Goal: Check status: Check status

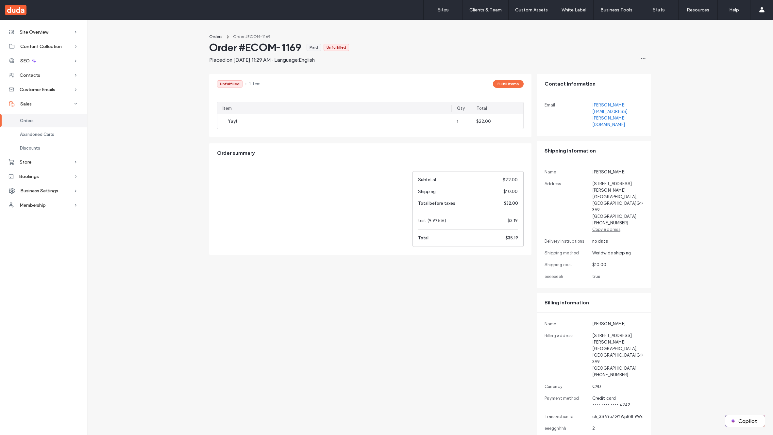
click at [417, 46] on header "Order #ECOM-1169 Paid Unfulfilled Placed on [DATE] 11:29 AM · Language: English…" at bounding box center [430, 52] width 442 height 23
drag, startPoint x: 156, startPoint y: 138, endPoint x: 145, endPoint y: 59, distance: 79.2
click at [145, 59] on div "Orders Order #ECOM-1169 Order #ECOM-1169 Paid Unfulfilled Placed on [DATE] 11:2…" at bounding box center [430, 240] width 686 height 421
drag, startPoint x: 209, startPoint y: 349, endPoint x: 142, endPoint y: 185, distance: 177.0
click at [142, 185] on div "Orders Order #ECOM-1169 Order #ECOM-1169 Paid Unfulfilled Placed on [DATE] 11:2…" at bounding box center [430, 240] width 686 height 421
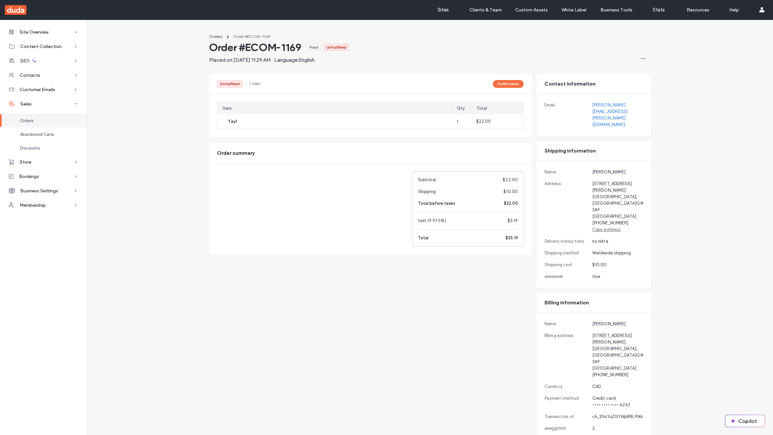
drag, startPoint x: 164, startPoint y: 141, endPoint x: 165, endPoint y: 81, distance: 60.5
click at [165, 81] on div "Orders Order #ECOM-1169 Order #ECOM-1169 Paid Unfulfilled Placed on [DATE] 11:2…" at bounding box center [430, 240] width 686 height 421
drag, startPoint x: 211, startPoint y: 106, endPoint x: 165, endPoint y: 82, distance: 51.8
click at [165, 82] on div "Orders Order #ECOM-1169 Order #ECOM-1169 Paid Unfulfilled Placed on [DATE] 11:2…" at bounding box center [430, 240] width 686 height 421
drag, startPoint x: 156, startPoint y: 78, endPoint x: 127, endPoint y: 60, distance: 33.4
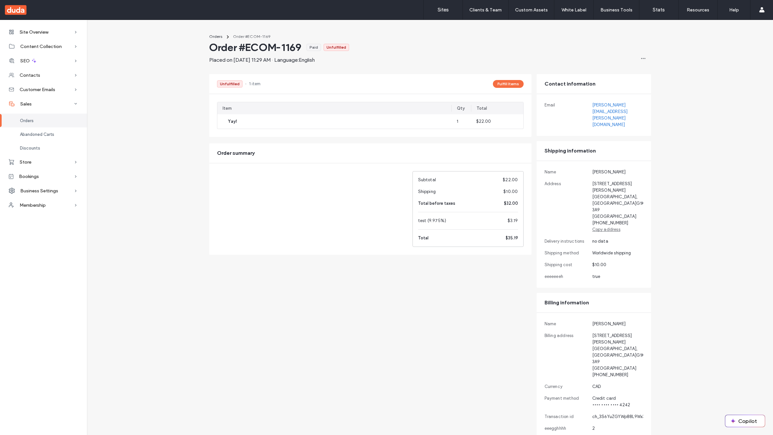
click at [127, 60] on div "Orders Order #ECOM-1169 Order #ECOM-1169 Paid Unfulfilled Placed on [DATE] 11:2…" at bounding box center [430, 240] width 686 height 421
click at [37, 31] on span "Site Overview" at bounding box center [34, 32] width 29 height 6
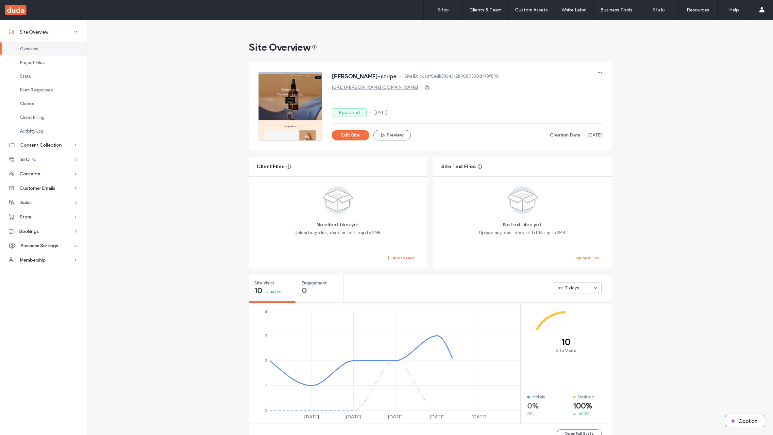
click at [382, 89] on link "[URL][PERSON_NAME][DOMAIN_NAME]" at bounding box center [375, 88] width 87 height 6
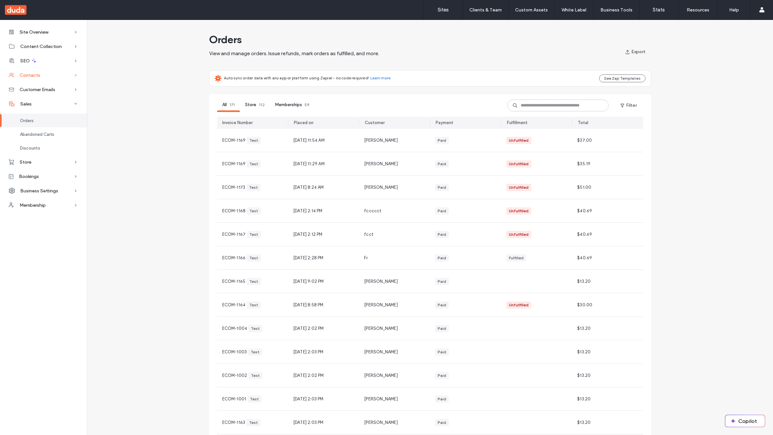
click at [37, 70] on div "Contacts" at bounding box center [43, 75] width 87 height 14
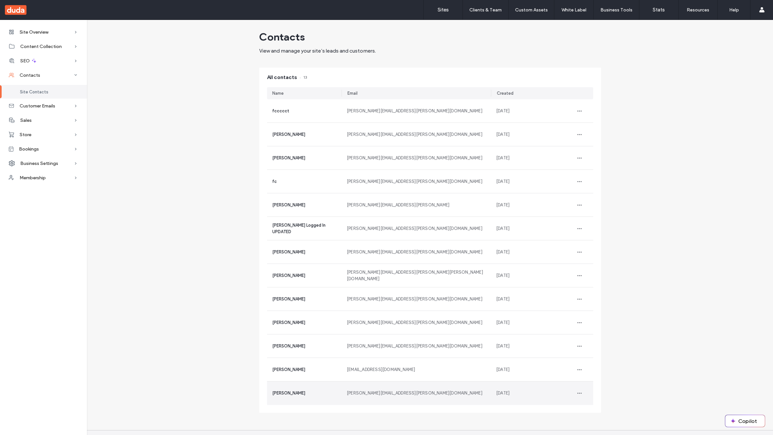
click at [296, 400] on div "[PERSON_NAME]" at bounding box center [304, 394] width 75 height 24
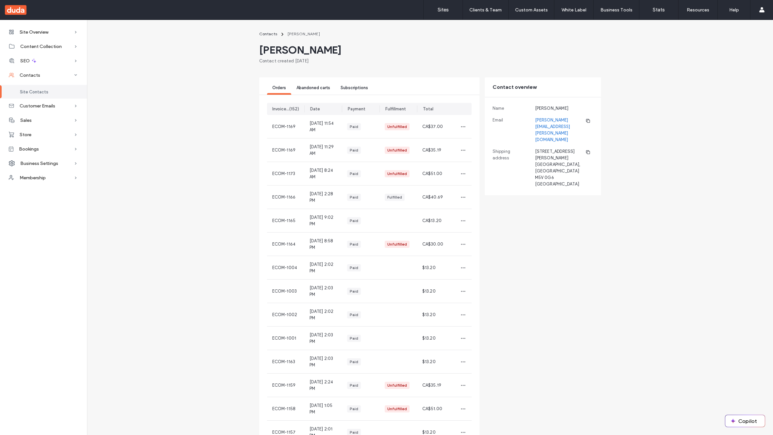
click at [356, 88] on span "Subscriptions" at bounding box center [354, 87] width 27 height 5
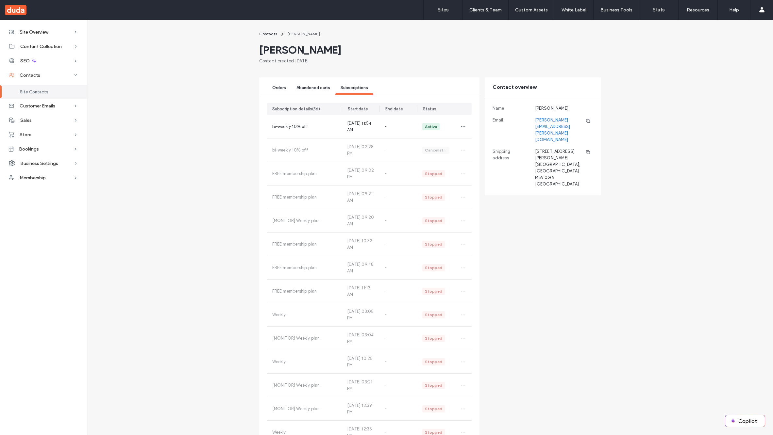
click at [311, 91] on div "Abandoned carts" at bounding box center [313, 89] width 44 height 12
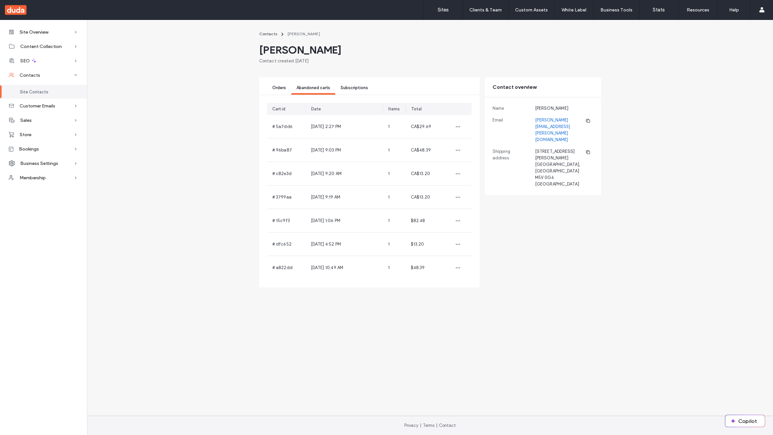
click at [281, 84] on div "Orders" at bounding box center [279, 89] width 24 height 12
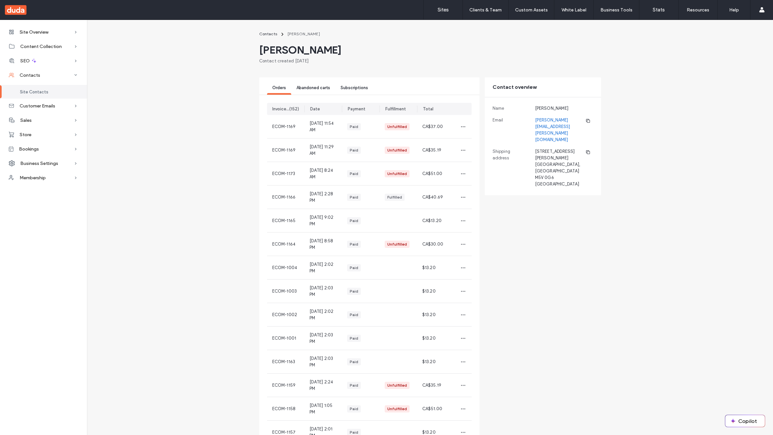
click at [354, 111] on div "Payment" at bounding box center [357, 109] width 18 height 7
click at [331, 128] on span "[DATE] 11:54 AM" at bounding box center [323, 126] width 27 height 13
click at [358, 89] on span "Subscriptions" at bounding box center [354, 87] width 27 height 5
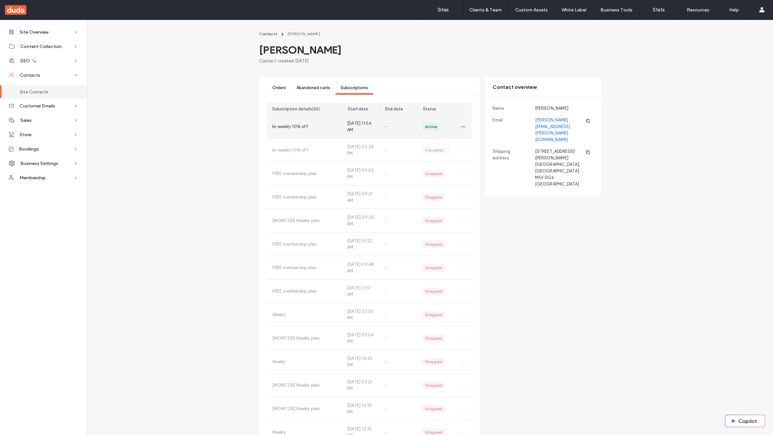
click at [404, 126] on div "-" at bounding box center [399, 126] width 38 height 23
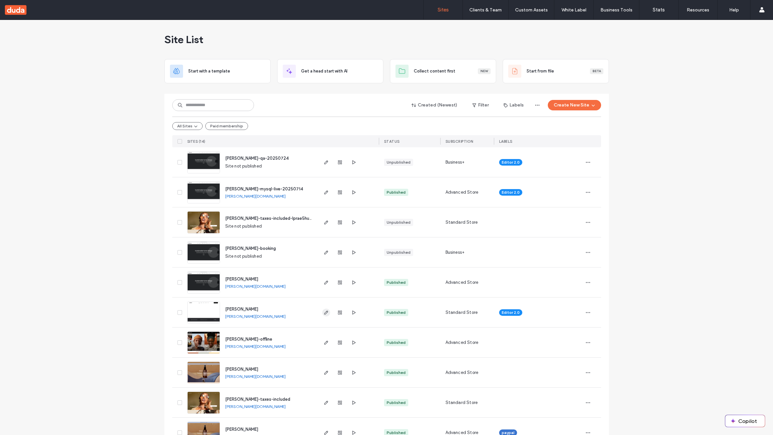
scroll to position [160, 0]
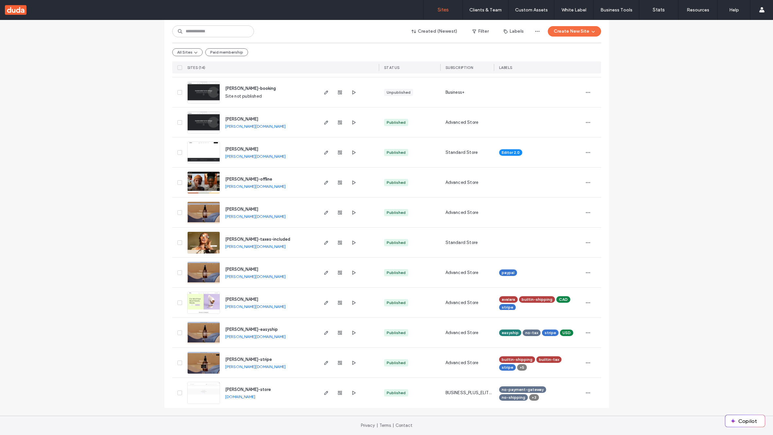
click at [258, 368] on link "[PERSON_NAME][DOMAIN_NAME]" at bounding box center [255, 367] width 60 height 5
